Goal: Find specific page/section: Find specific page/section

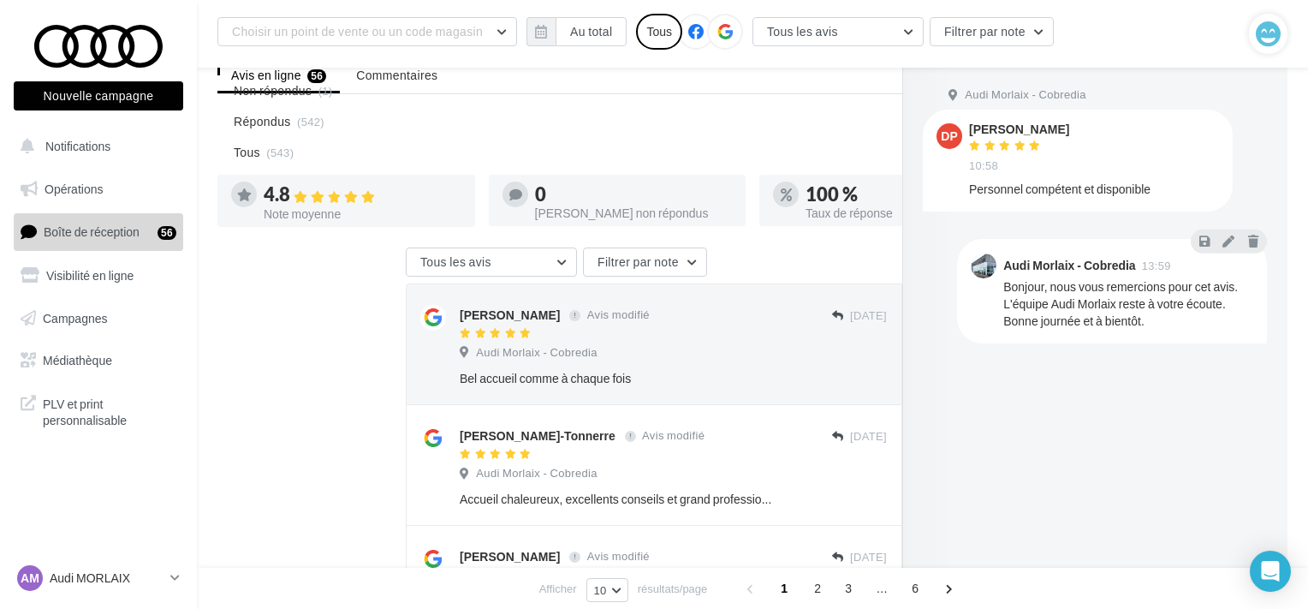
scroll to position [270, 0]
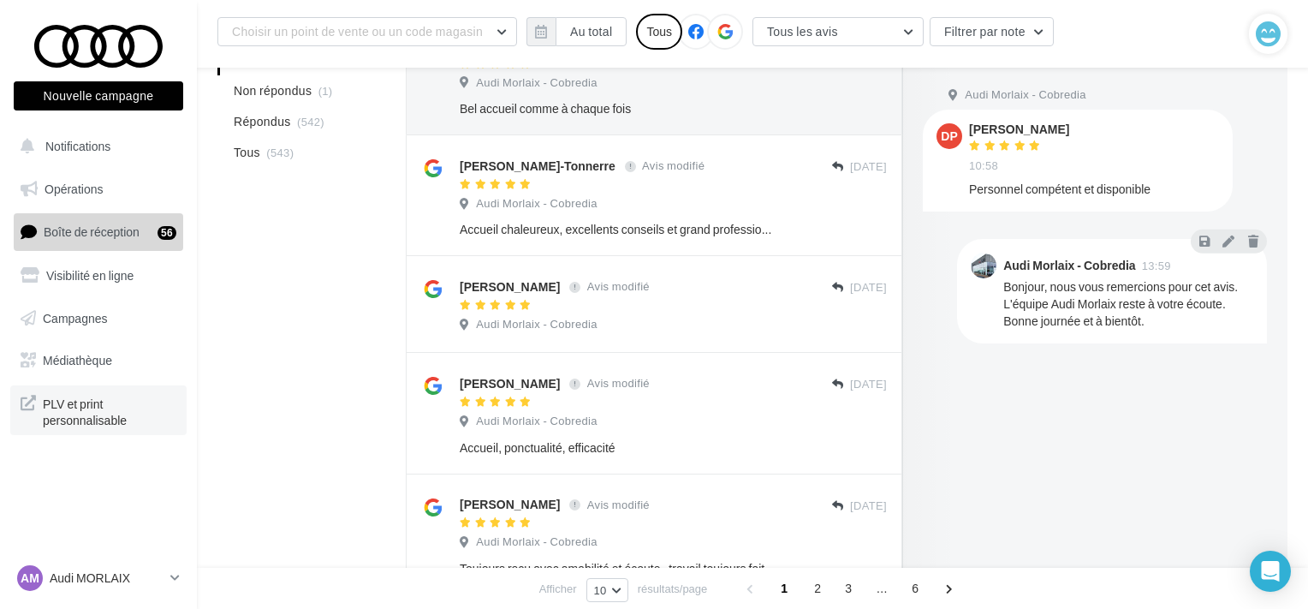
click at [116, 412] on span "PLV et print personnalisable" at bounding box center [110, 410] width 134 height 37
click at [124, 579] on p "Audi MORLAIX" at bounding box center [107, 577] width 114 height 17
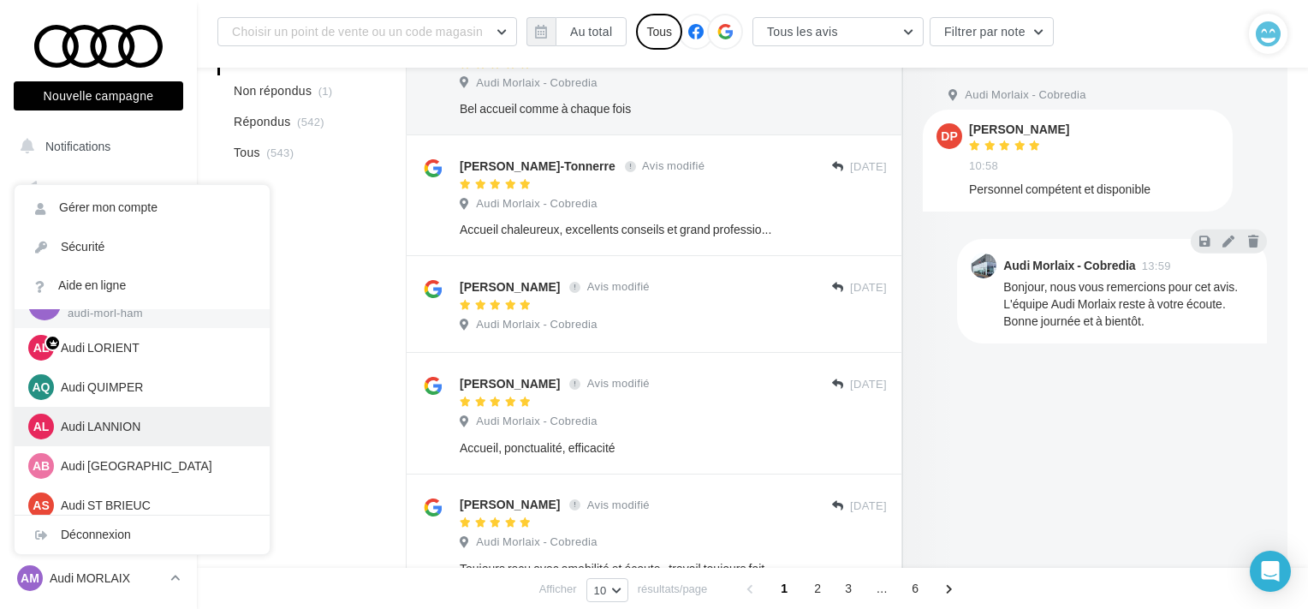
scroll to position [40, 0]
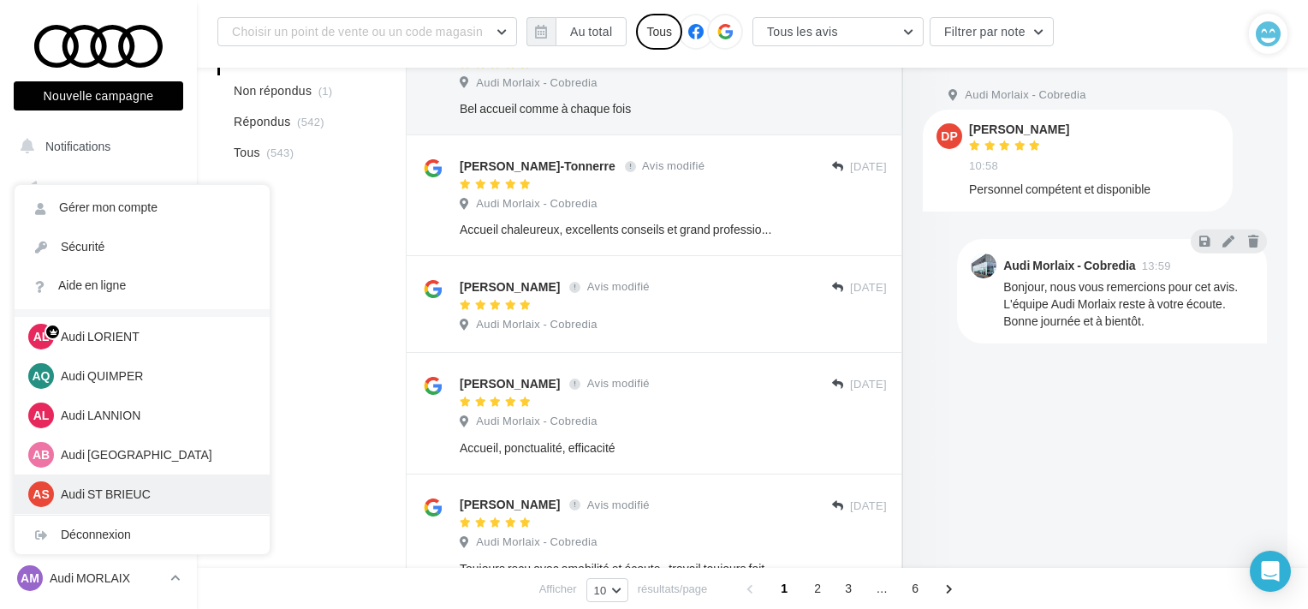
click at [127, 501] on p "Audi ST BRIEUC" at bounding box center [155, 494] width 188 height 17
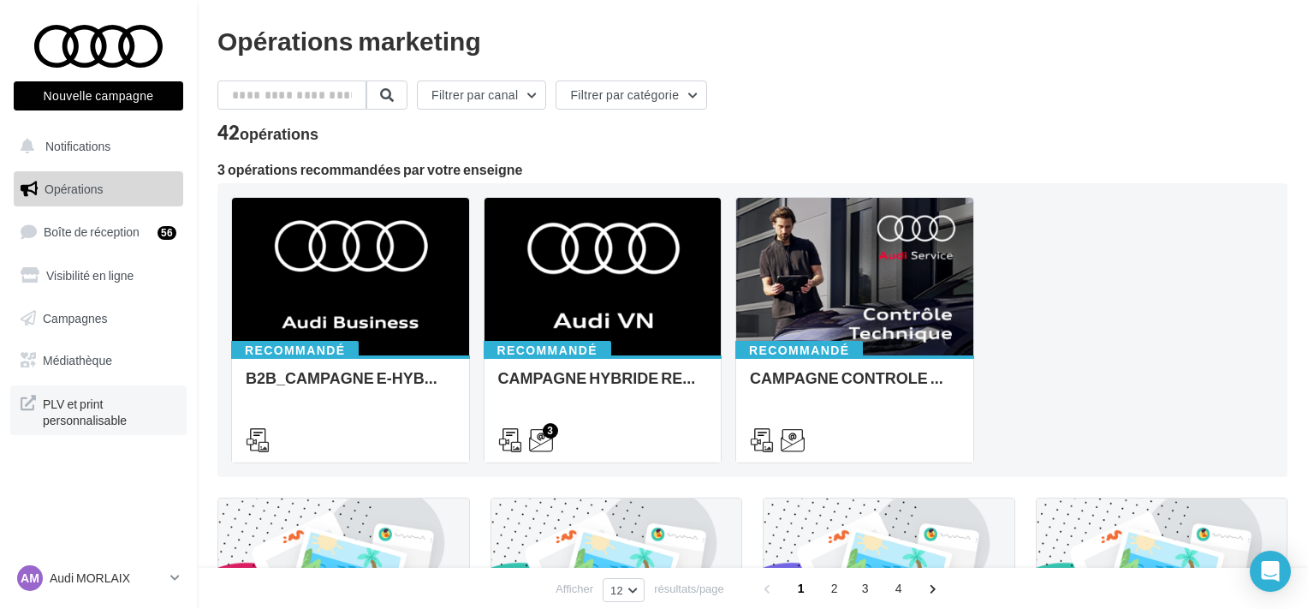
click at [98, 408] on span "PLV et print personnalisable" at bounding box center [110, 410] width 134 height 37
click at [77, 572] on p "Audi MORLAIX" at bounding box center [107, 577] width 114 height 17
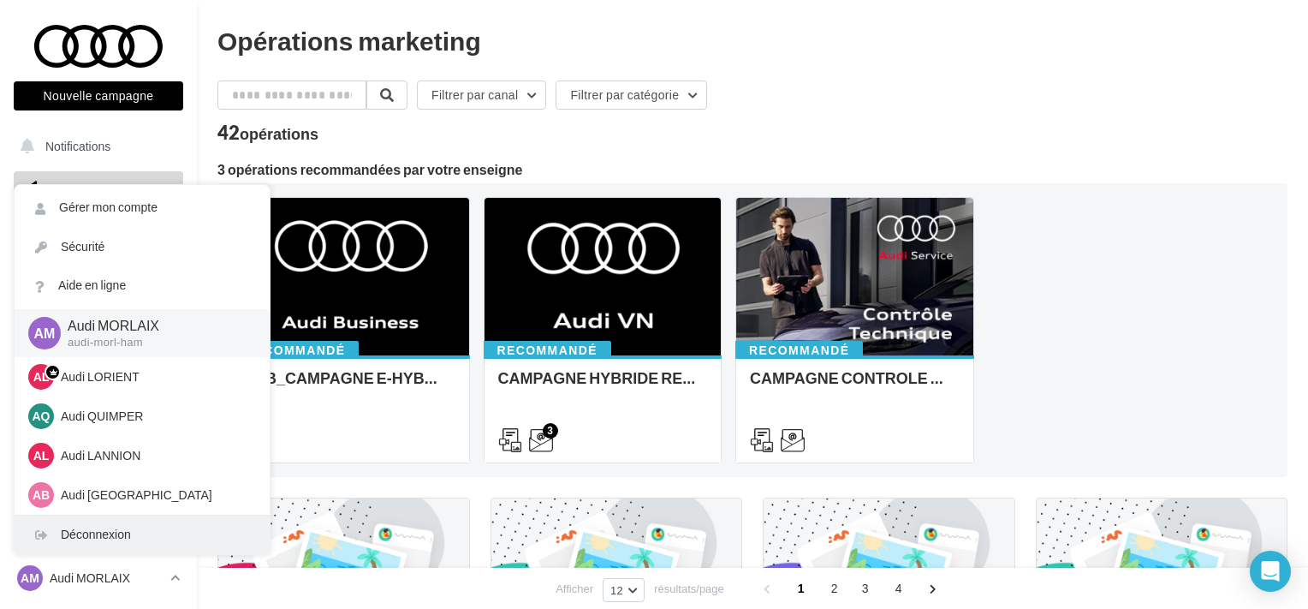
click at [77, 547] on div "Déconnexion" at bounding box center [142, 534] width 255 height 39
